Goal: Find contact information: Find contact information

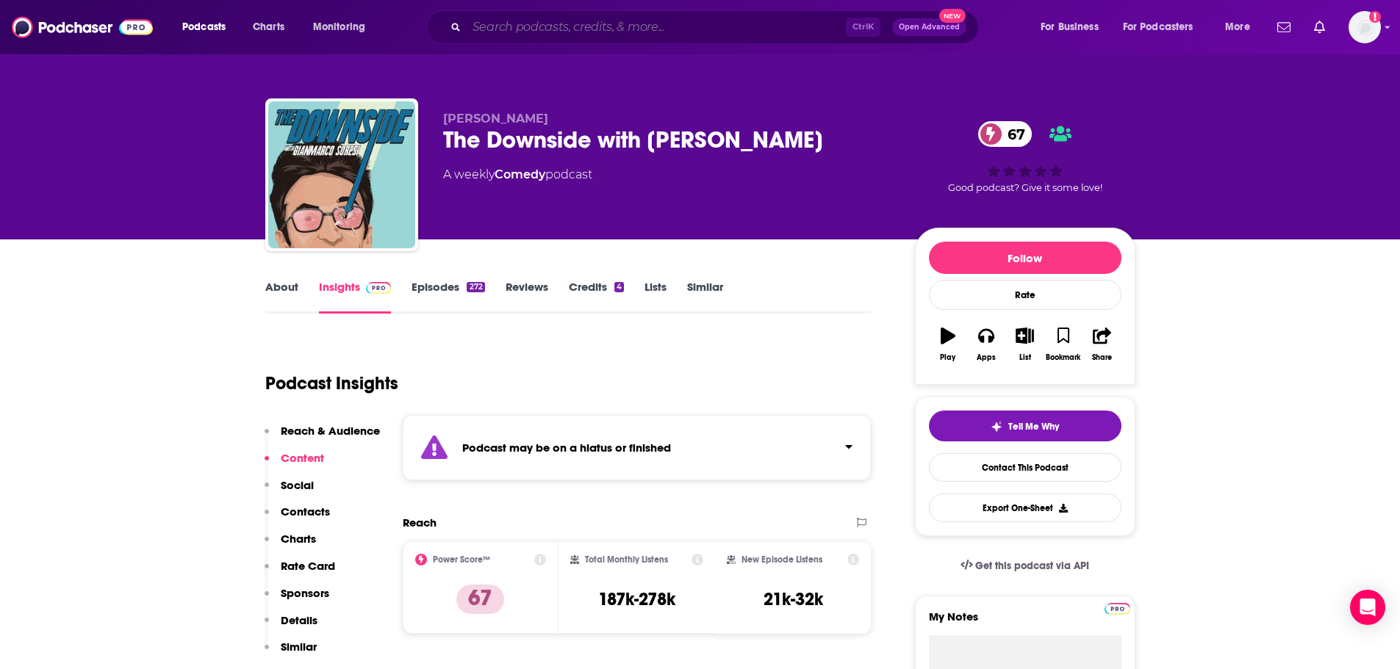
click at [599, 30] on input "Search podcasts, credits, & more..." at bounding box center [656, 27] width 379 height 24
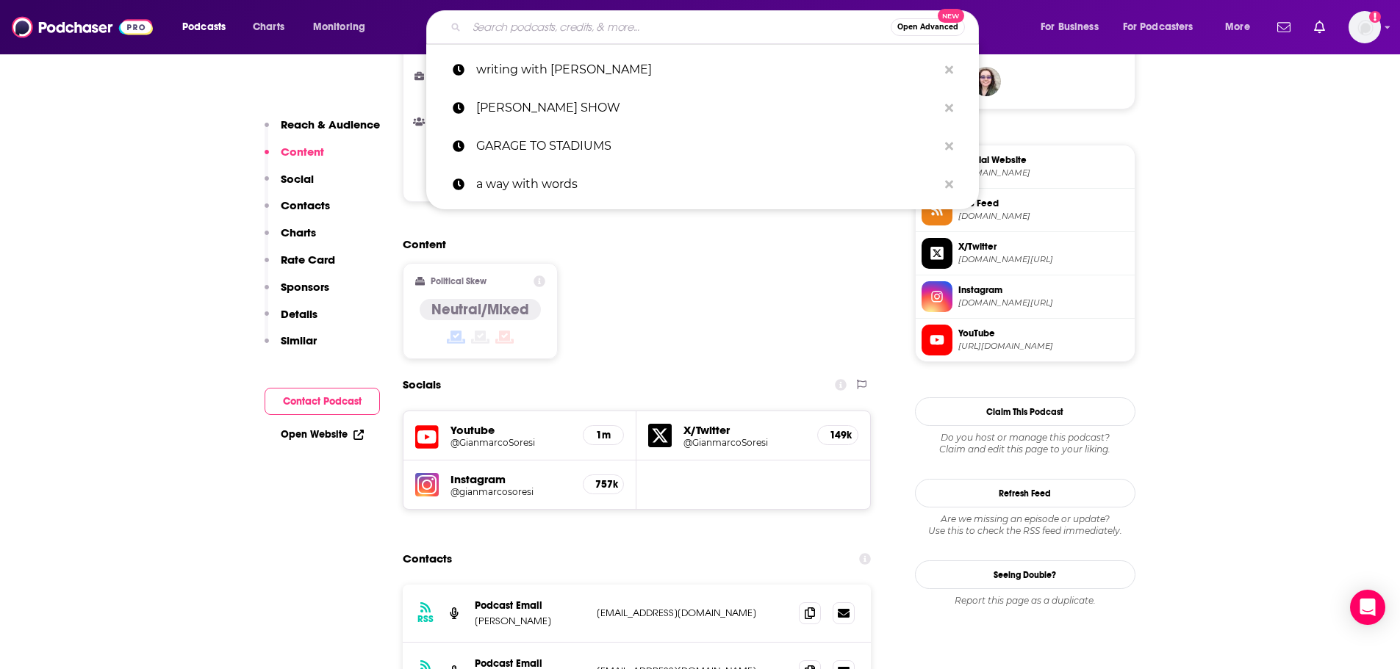
scroll to position [1323, 0]
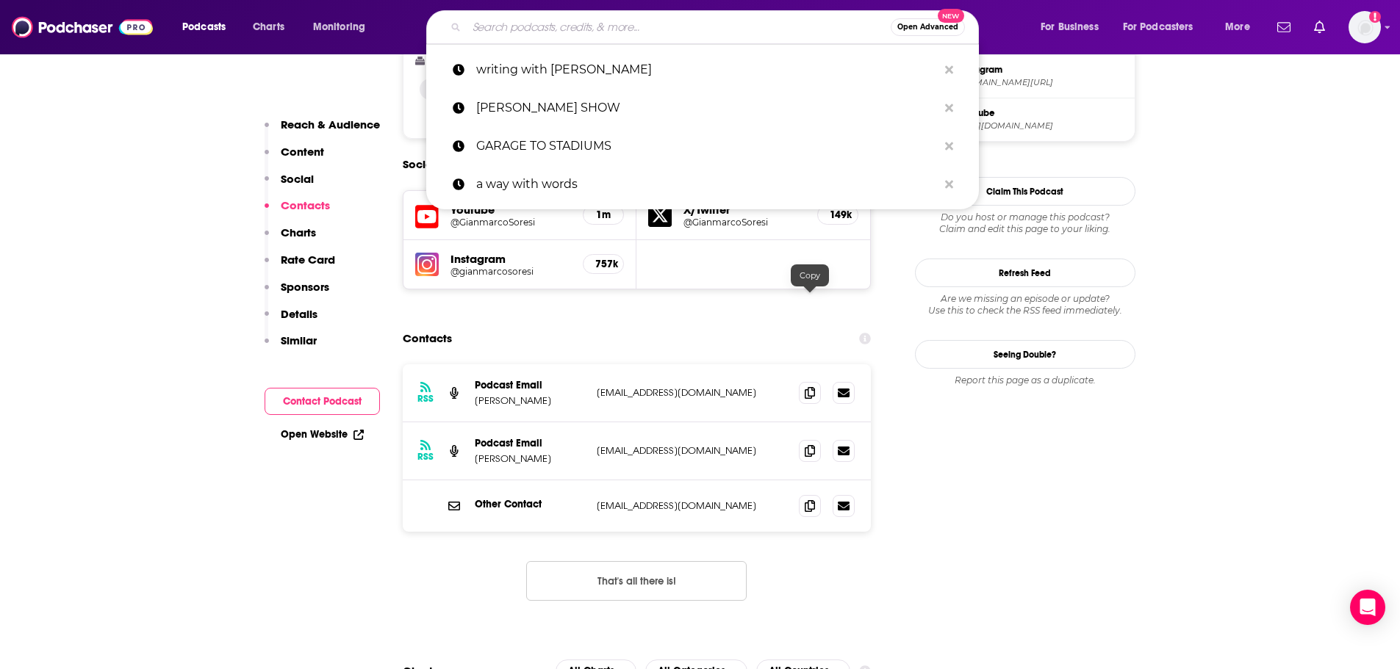
drag, startPoint x: 812, startPoint y: 301, endPoint x: 747, endPoint y: 356, distance: 84.5
click at [812, 387] on icon at bounding box center [810, 393] width 10 height 12
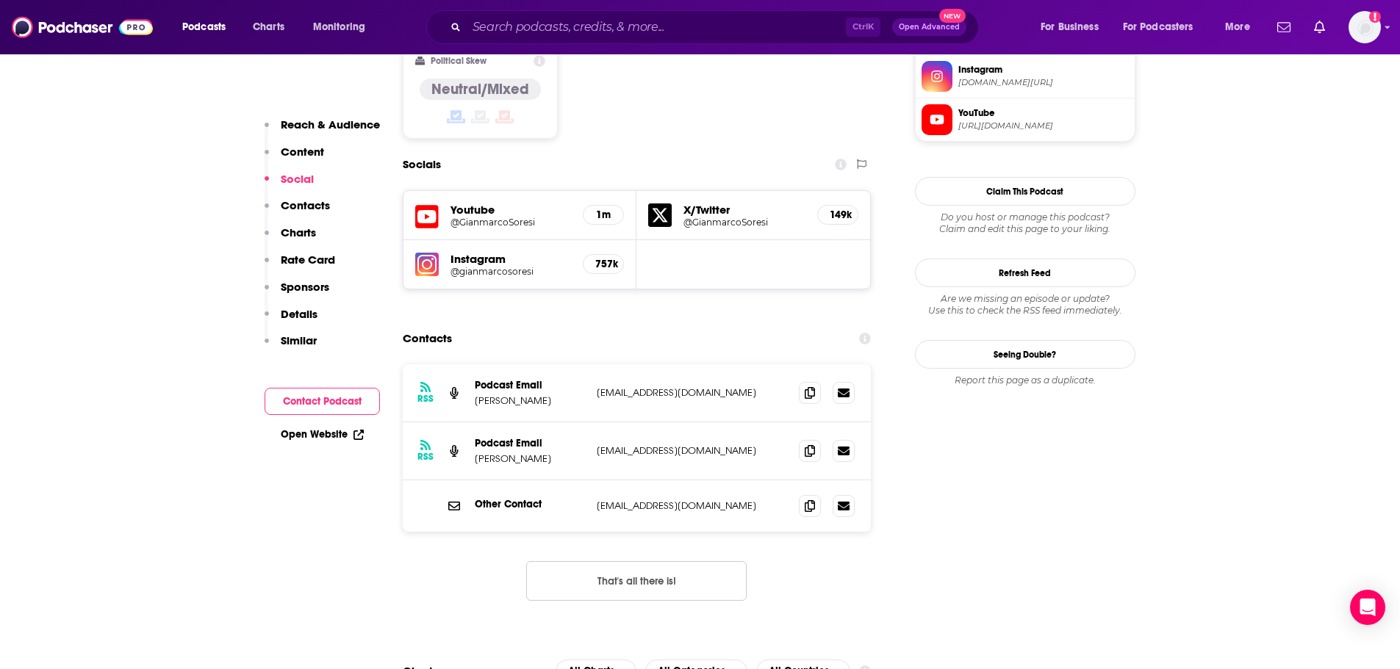
scroll to position [1029, 0]
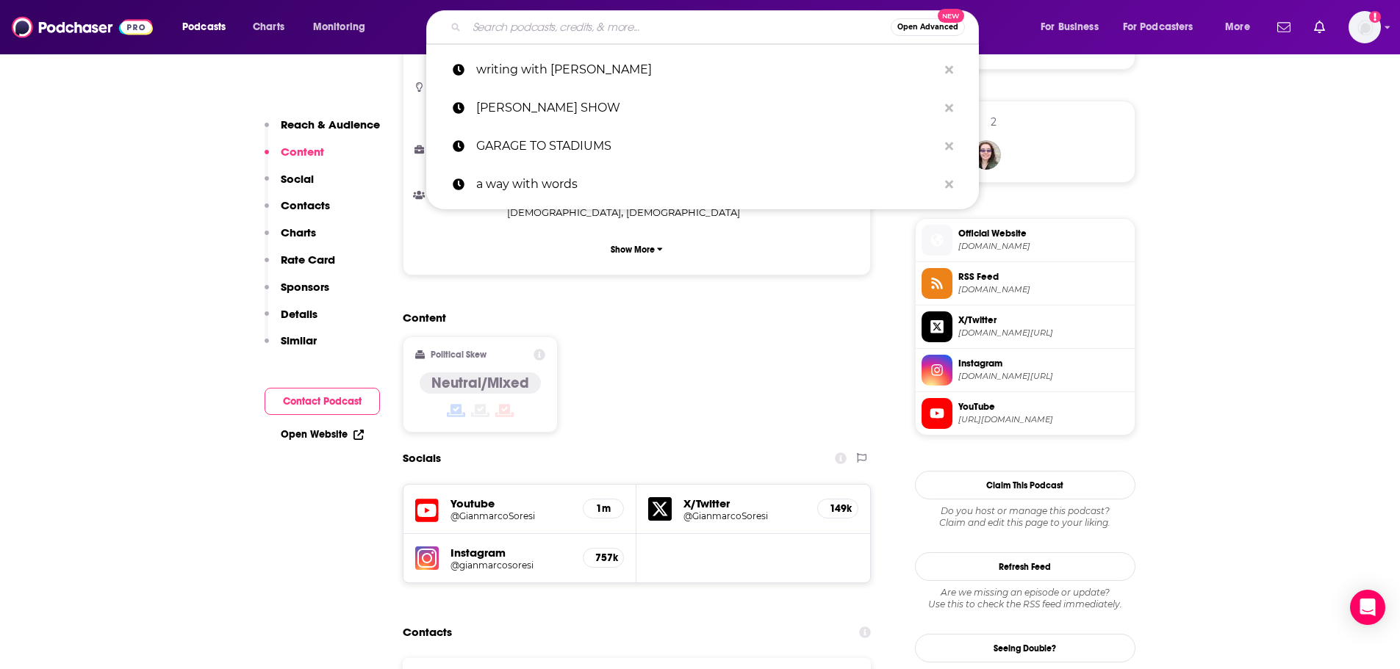
click at [561, 36] on input "Search podcasts, credits, & more..." at bounding box center [679, 27] width 424 height 24
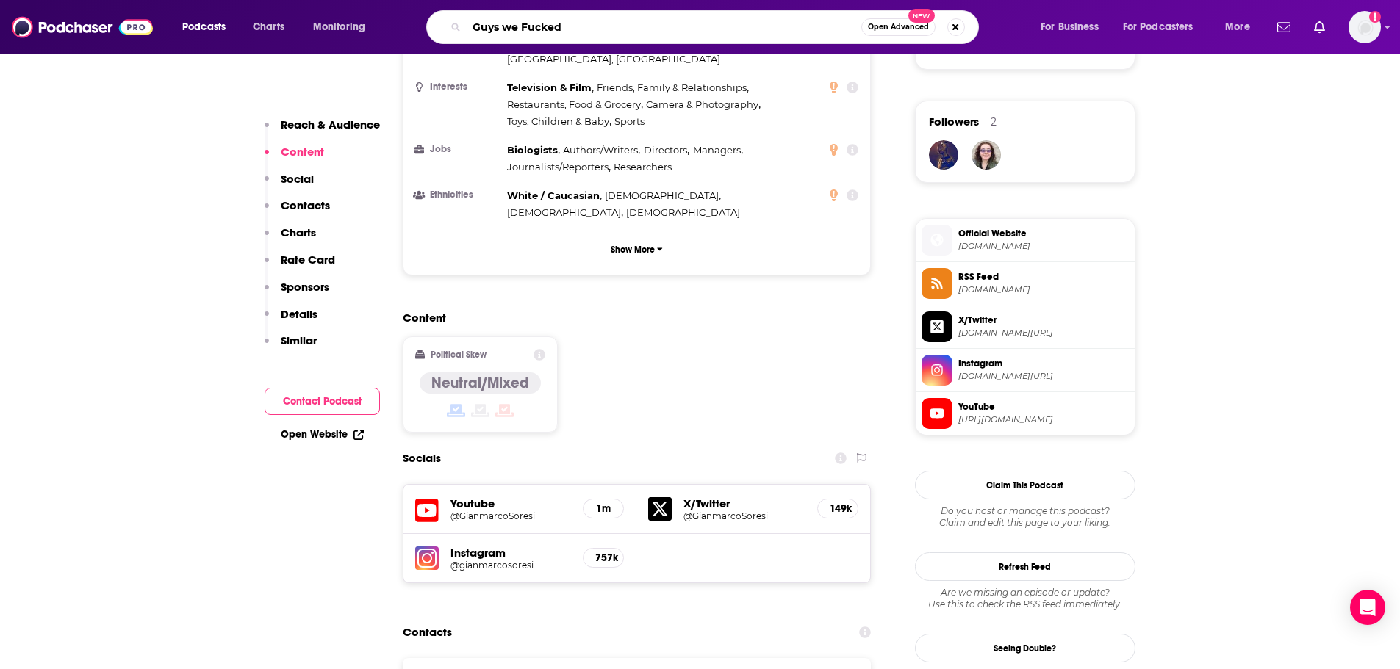
type input "Guys we Fuckedc"
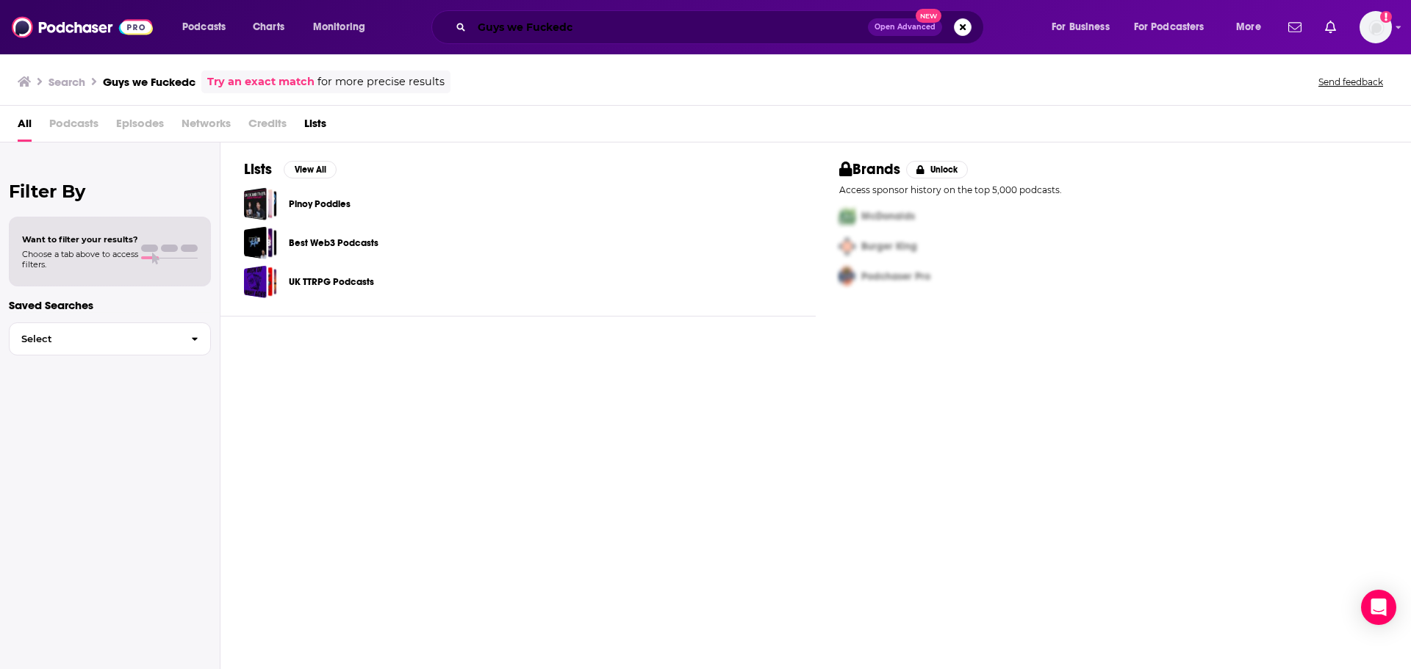
click at [610, 32] on input "Guys we Fuckedc" at bounding box center [670, 27] width 396 height 24
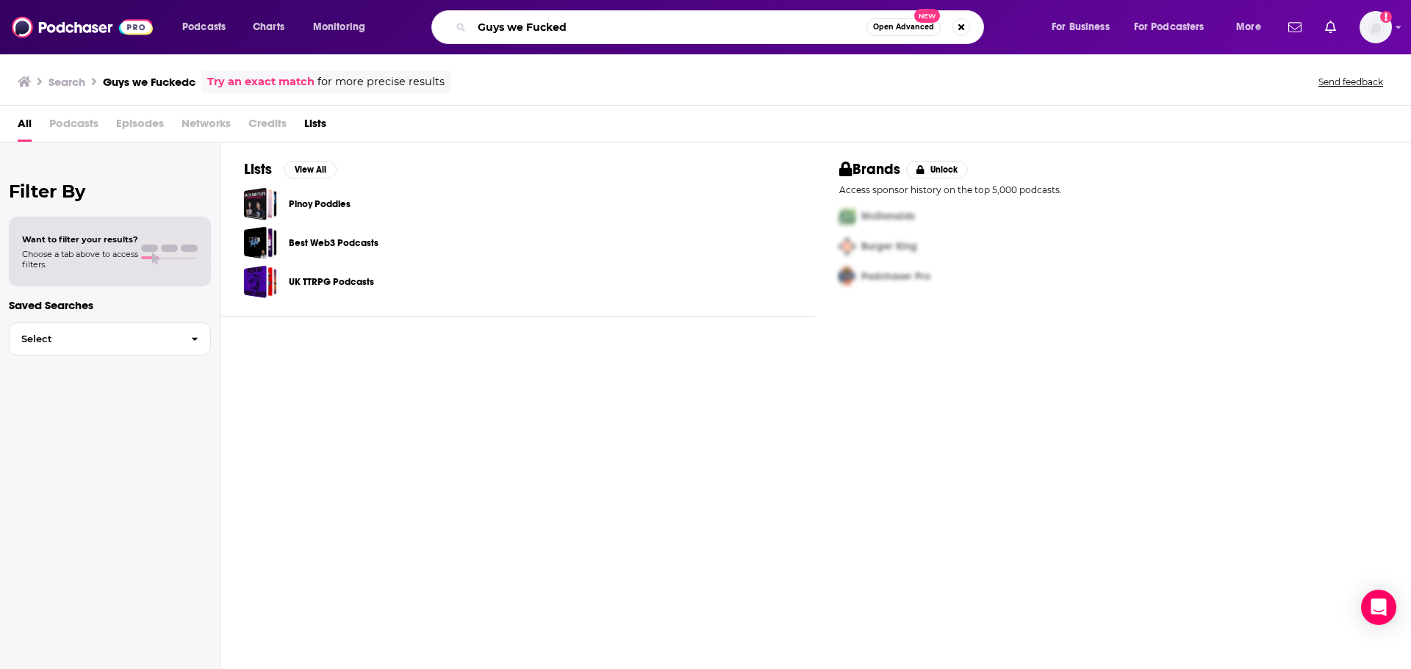
type input "Guys we Fucked"
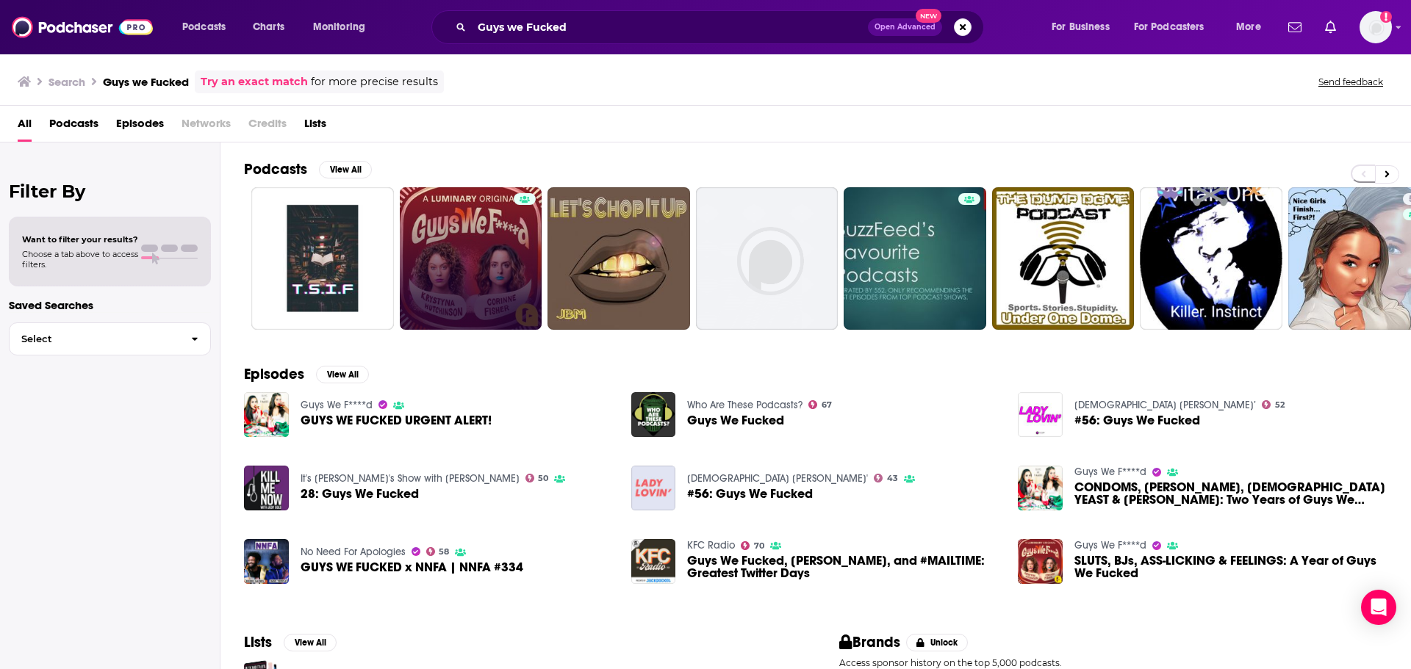
click at [473, 298] on link at bounding box center [471, 258] width 143 height 143
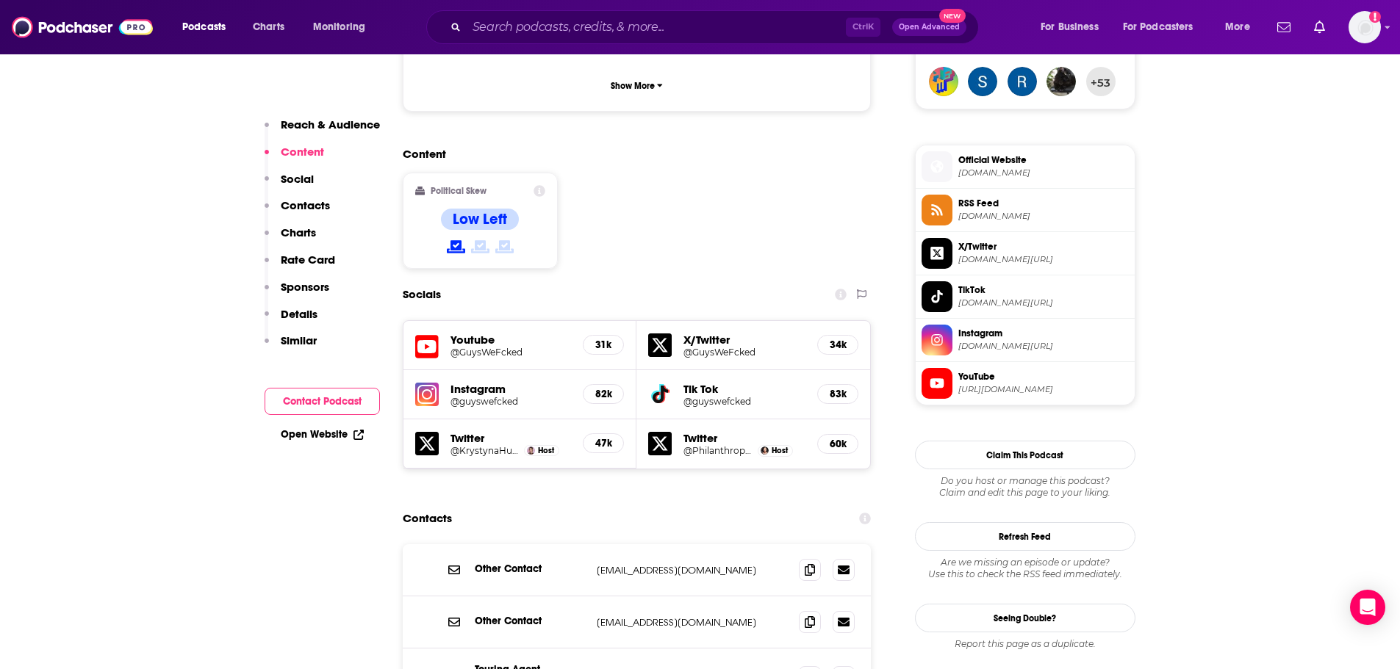
scroll to position [1396, 0]
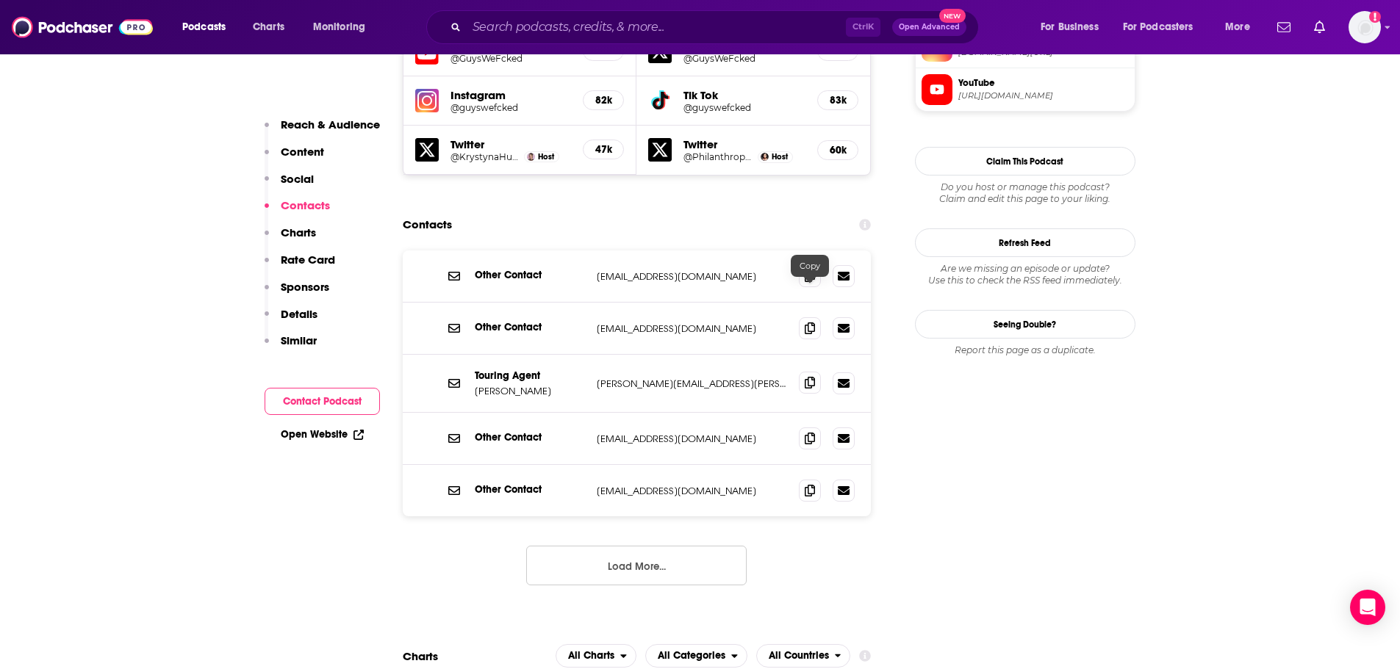
click at [805, 377] on icon at bounding box center [810, 383] width 10 height 12
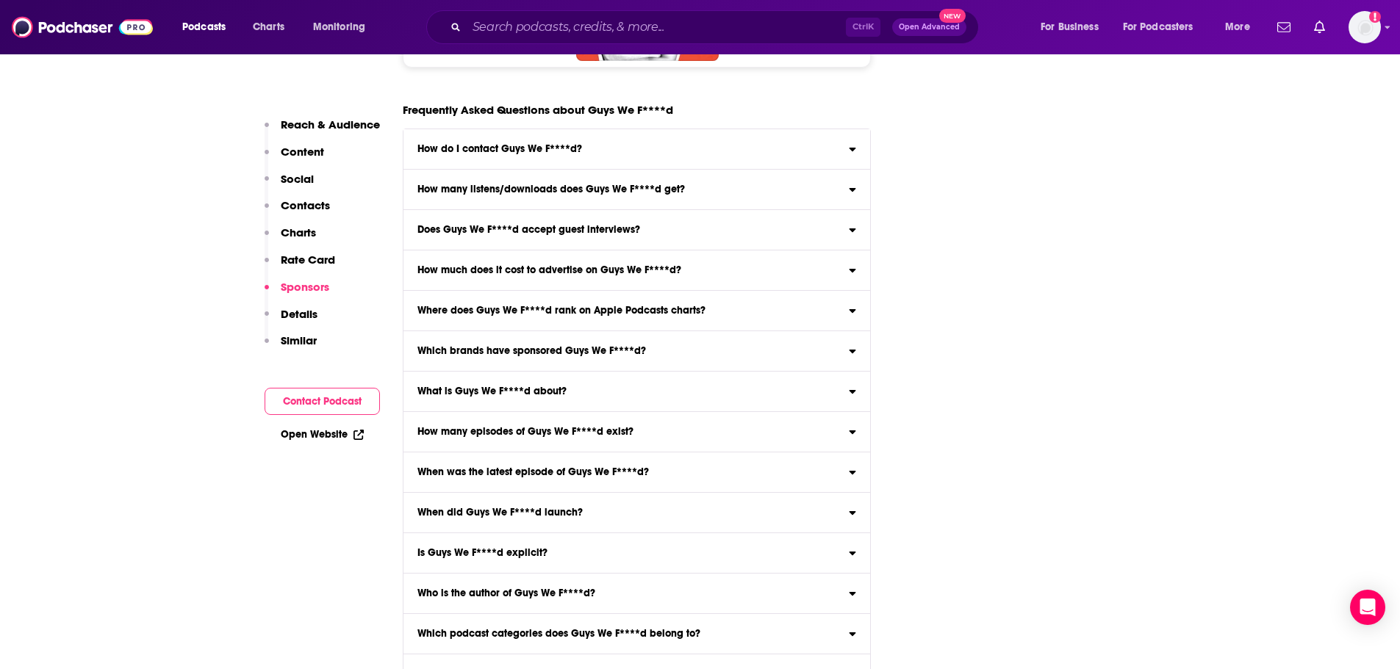
scroll to position [8109, 0]
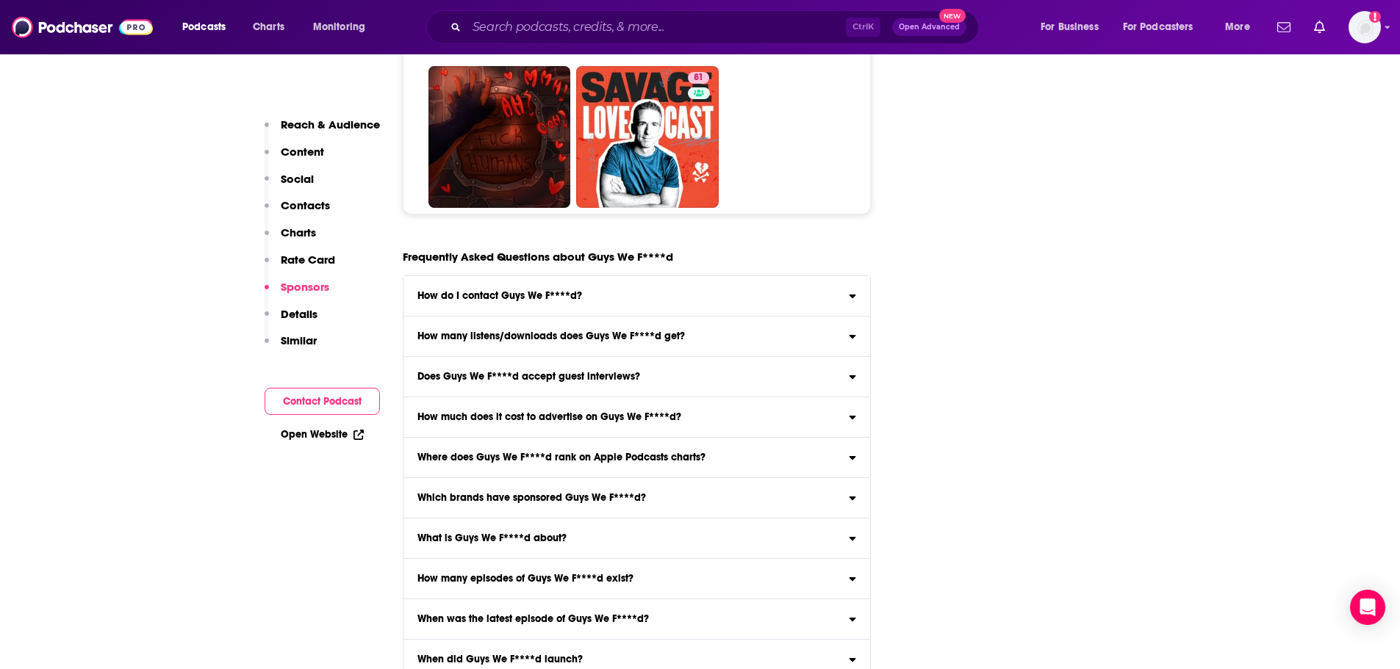
click at [788, 276] on label "How do I contact Guys We F****d? Click here to view contact information for Guy…" at bounding box center [636, 296] width 467 height 40
click at [0, 0] on input "How do I contact Guys We F****d? Click here to view contact information for Guy…" at bounding box center [0, 0] width 0 height 0
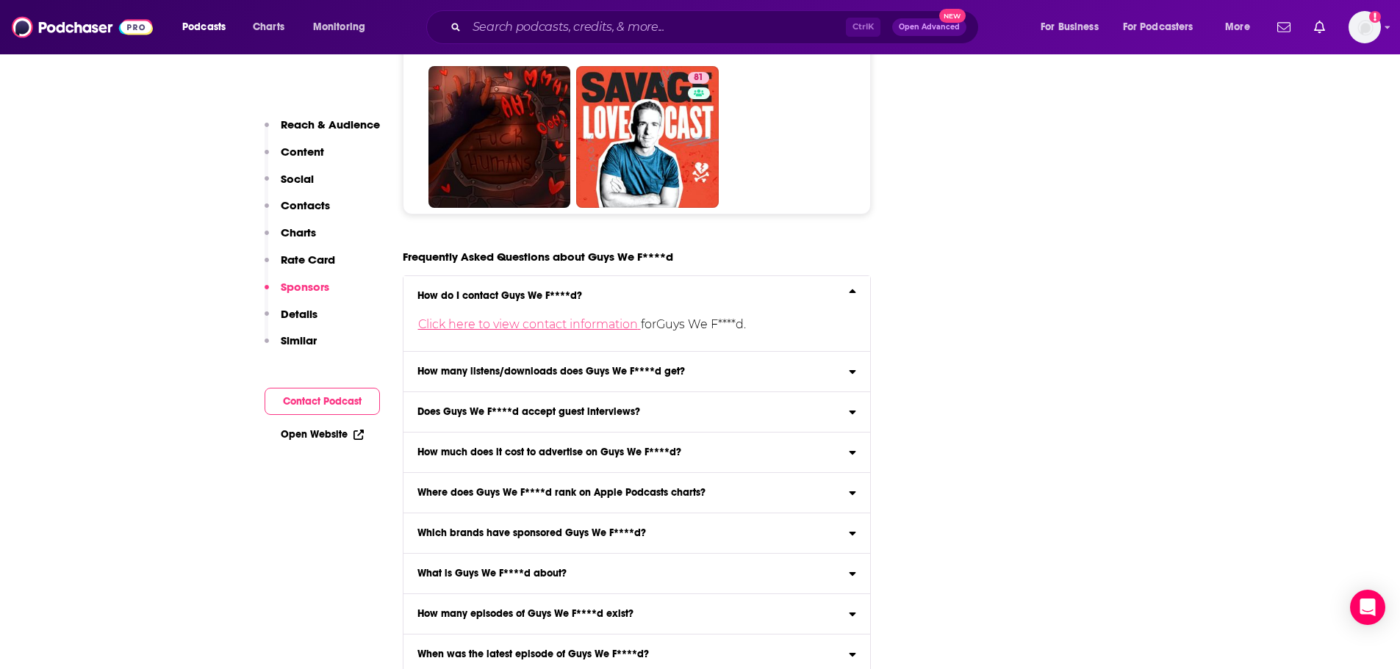
click at [619, 317] on link "Click here to view contact information" at bounding box center [529, 324] width 223 height 14
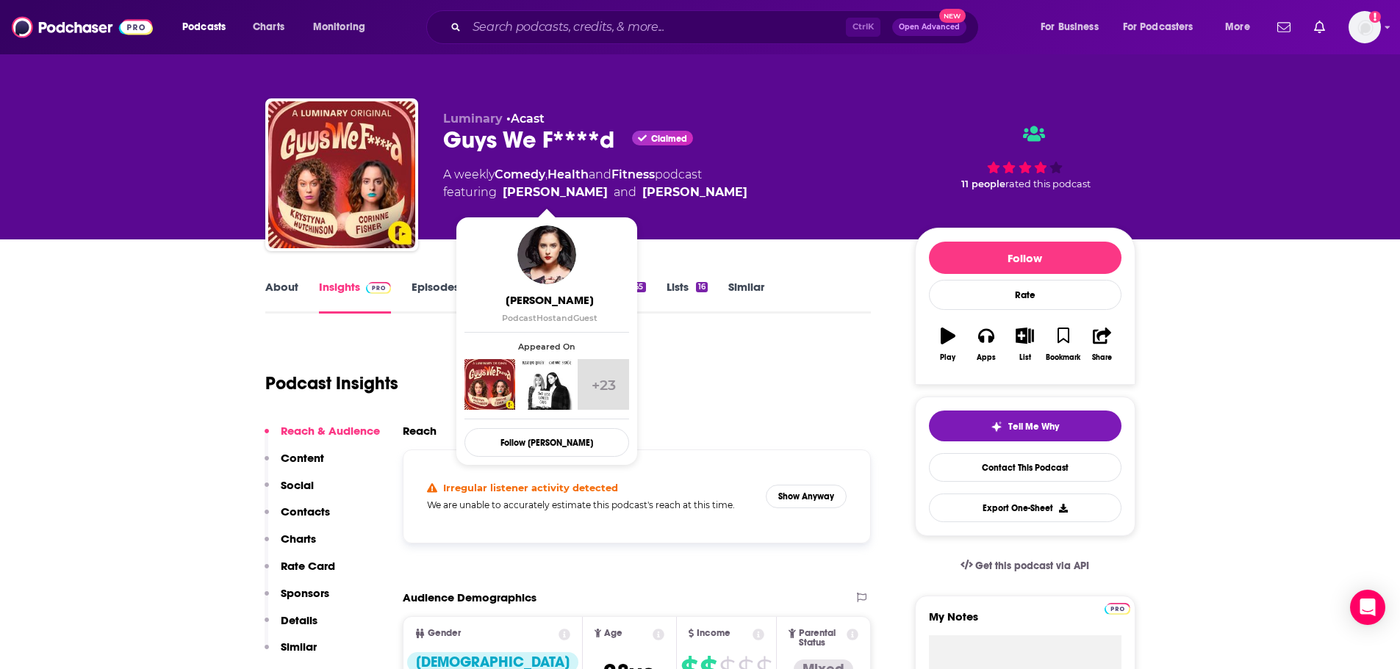
drag, startPoint x: 591, startPoint y: 187, endPoint x: 504, endPoint y: 194, distance: 87.0
click at [504, 194] on span "featuring [PERSON_NAME] and [PERSON_NAME]" at bounding box center [595, 193] width 304 height 18
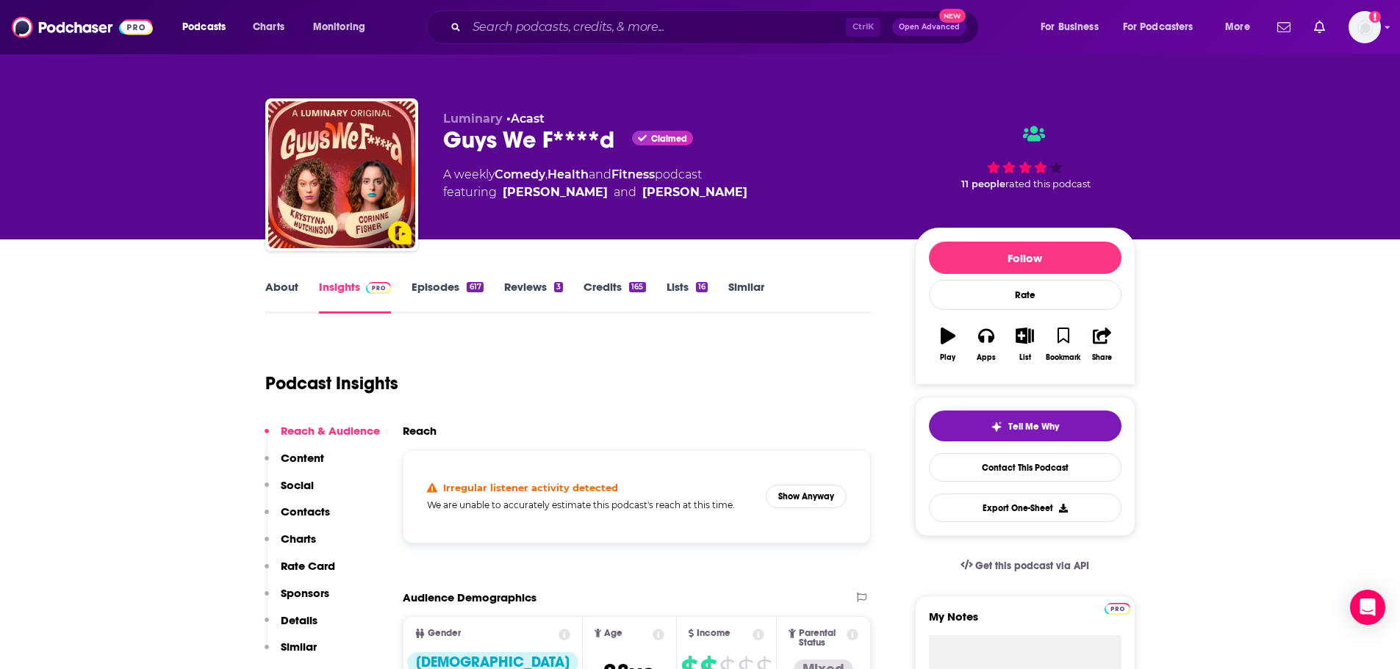
copy link "[PERSON_NAME]"
drag, startPoint x: 770, startPoint y: 199, endPoint x: 628, endPoint y: 204, distance: 141.9
click at [628, 204] on div "Luminary • Acast Guys We F****d Claimed A weekly Comedy , Health and Fitness po…" at bounding box center [667, 171] width 448 height 118
copy link "[PERSON_NAME]"
click at [664, 27] on input "Search podcasts, credits, & more..." at bounding box center [656, 27] width 379 height 24
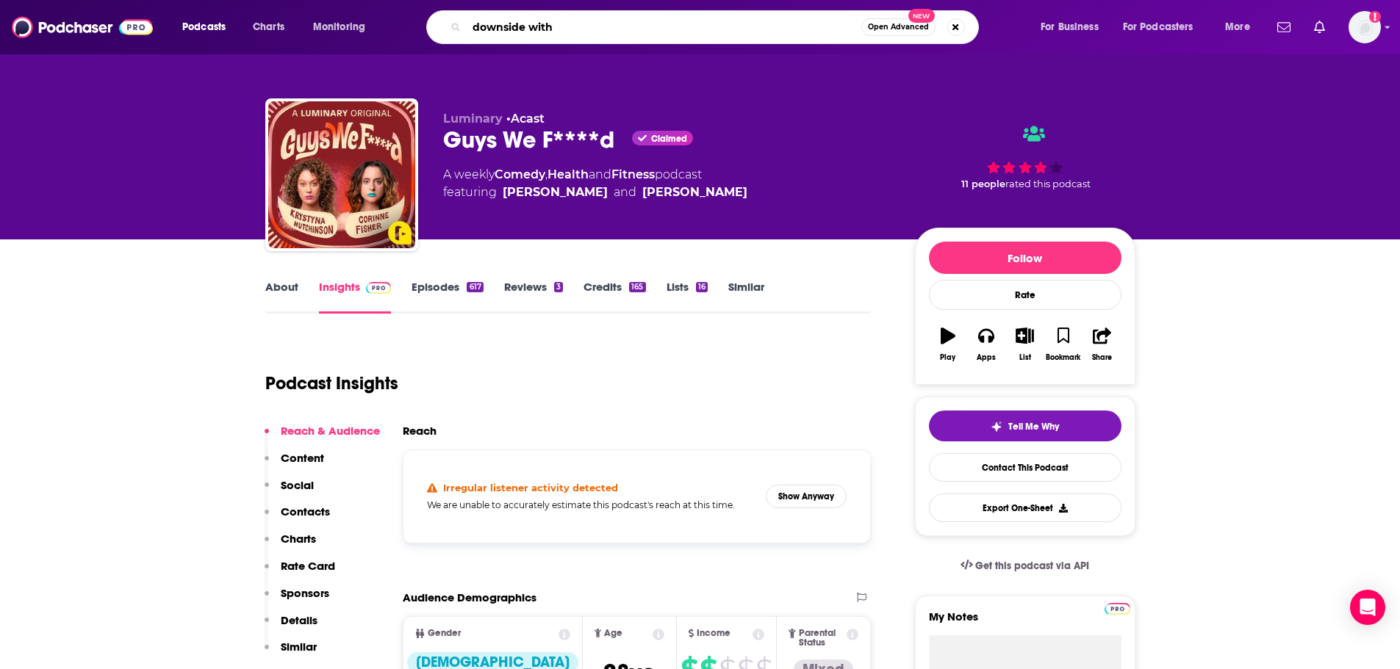
type input "downside with"
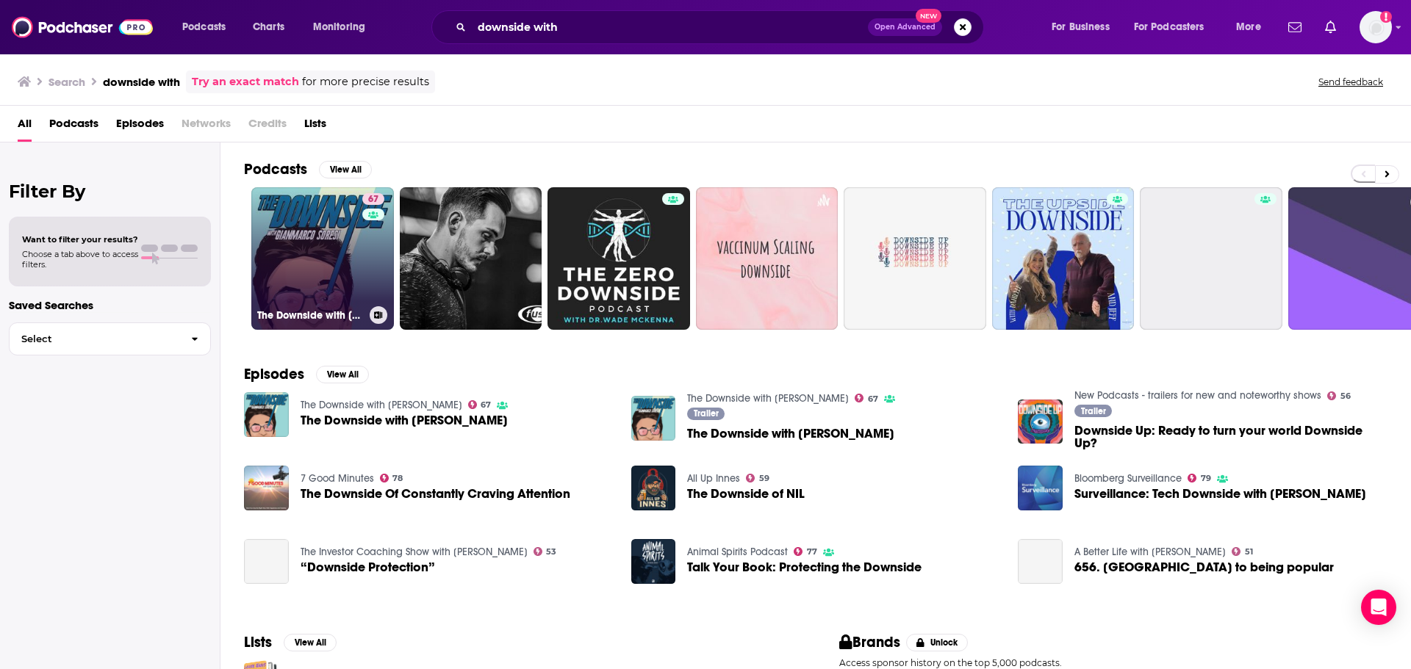
click at [326, 273] on link "67 The Downside with [PERSON_NAME]" at bounding box center [322, 258] width 143 height 143
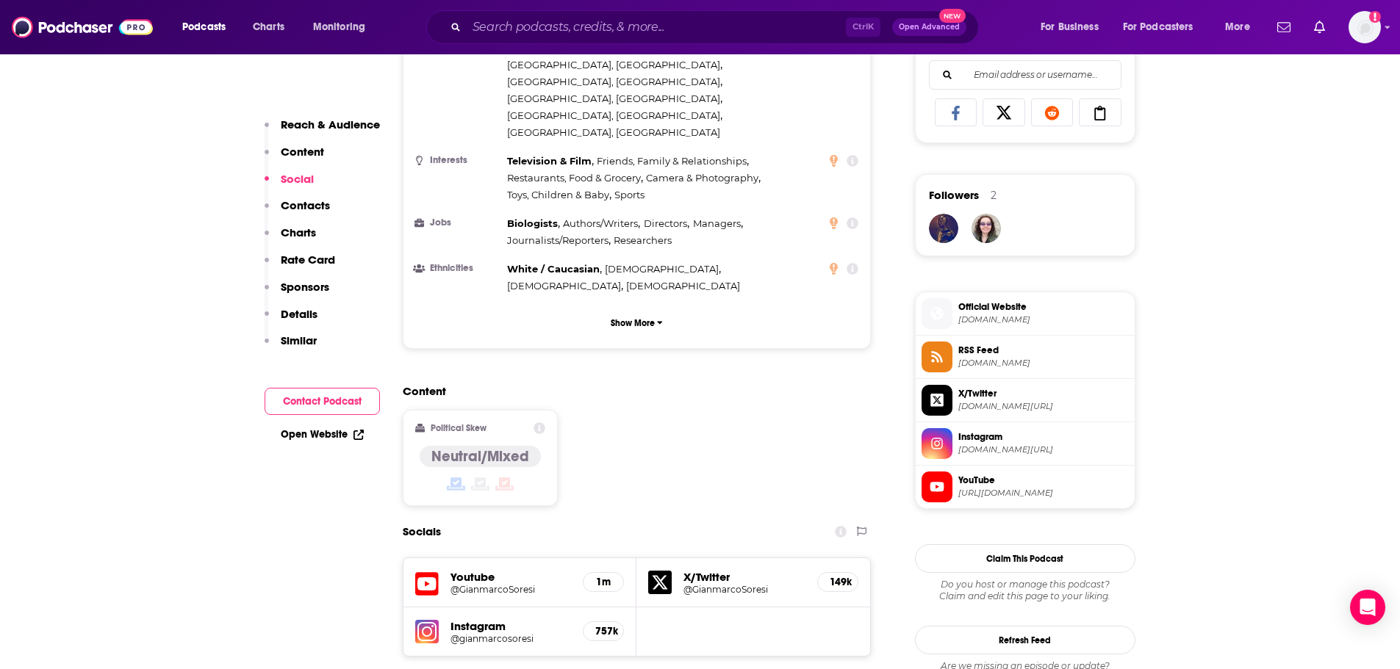
scroll to position [1176, 0]
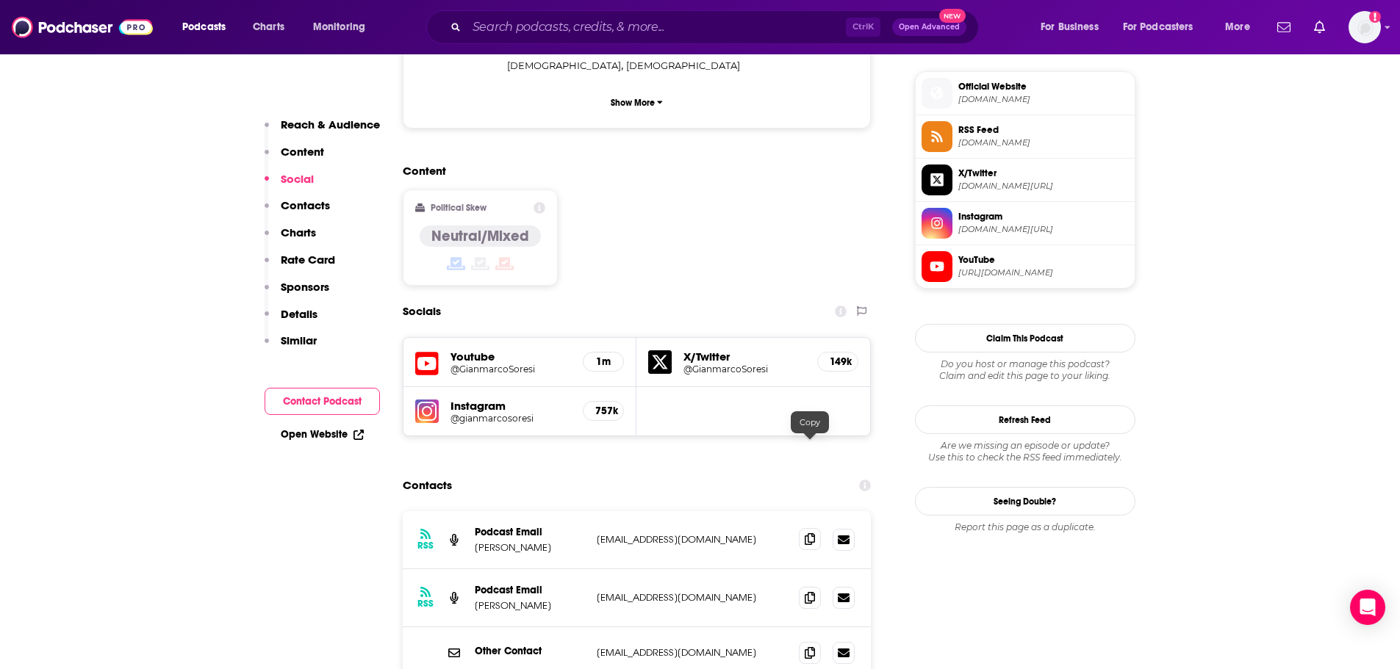
click at [812, 533] on icon at bounding box center [810, 539] width 10 height 12
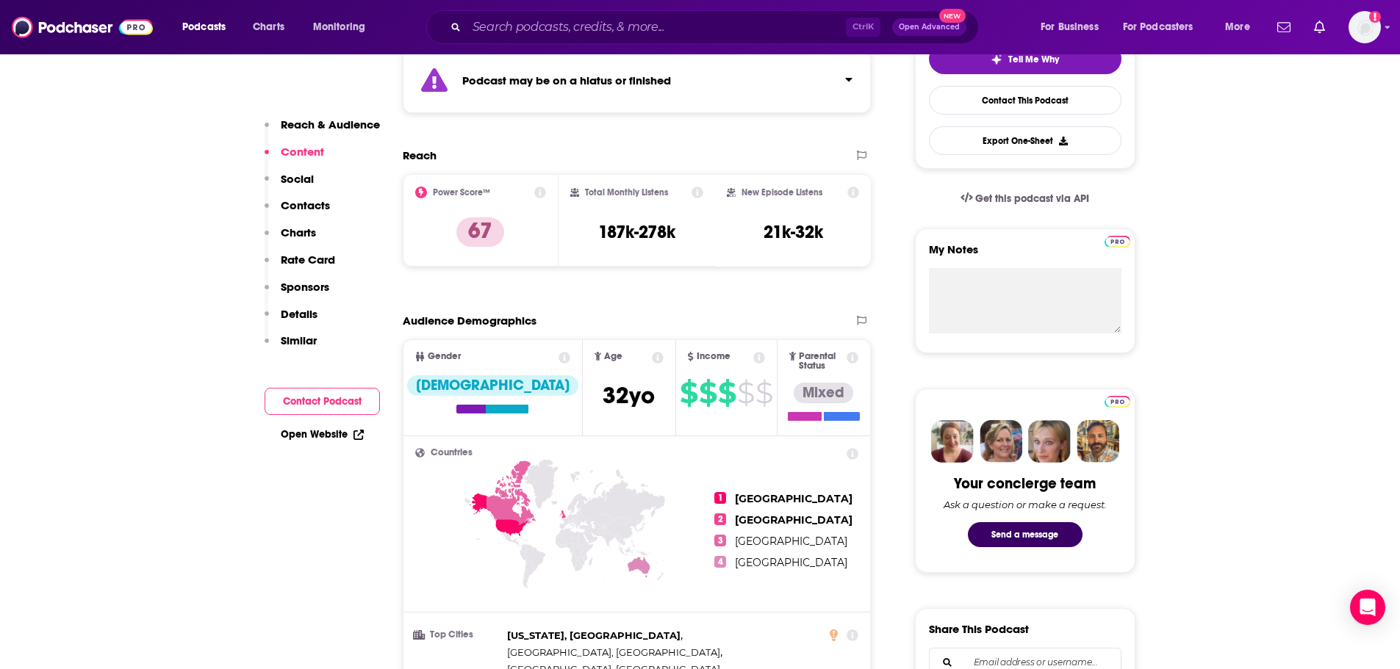
scroll to position [0, 0]
